Goal: Task Accomplishment & Management: Manage account settings

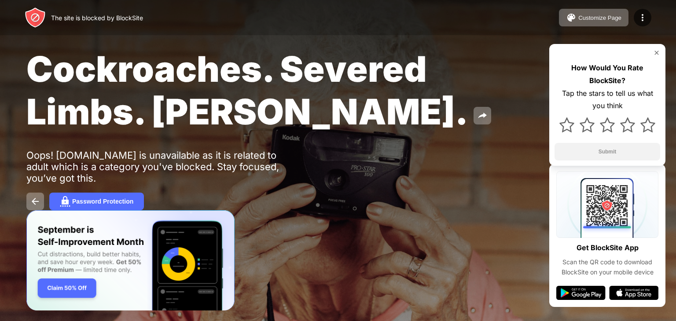
drag, startPoint x: 0, startPoint y: 0, endPoint x: 203, endPoint y: 15, distance: 203.3
click at [203, 15] on div "The site is blocked by BlockSite Customize Page Edit Block List Redirect Custom…" at bounding box center [338, 17] width 676 height 35
click at [31, 201] on img at bounding box center [35, 201] width 11 height 11
click at [38, 205] on img at bounding box center [35, 201] width 11 height 11
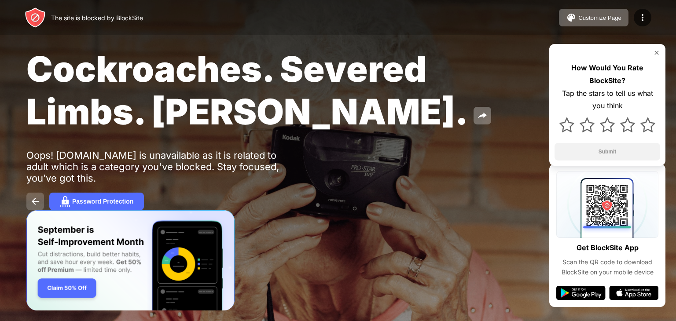
click at [32, 200] on img at bounding box center [35, 201] width 11 height 11
click at [36, 205] on img at bounding box center [35, 201] width 11 height 11
